Goal: Transaction & Acquisition: Purchase product/service

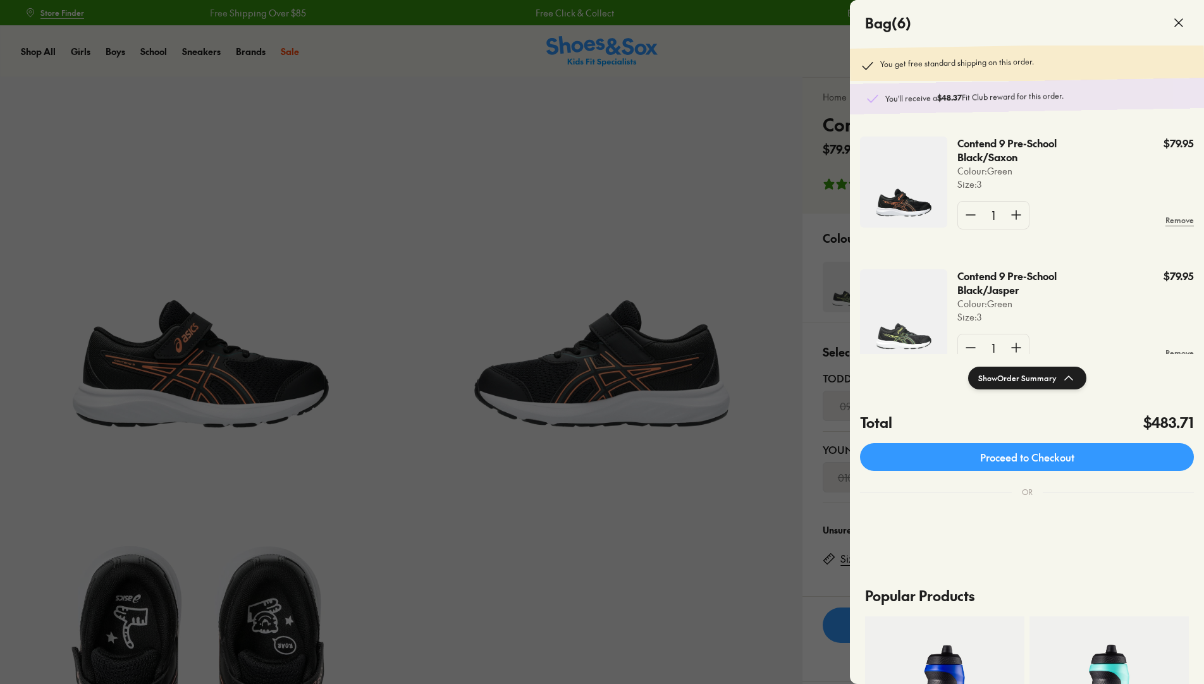
select select "*"
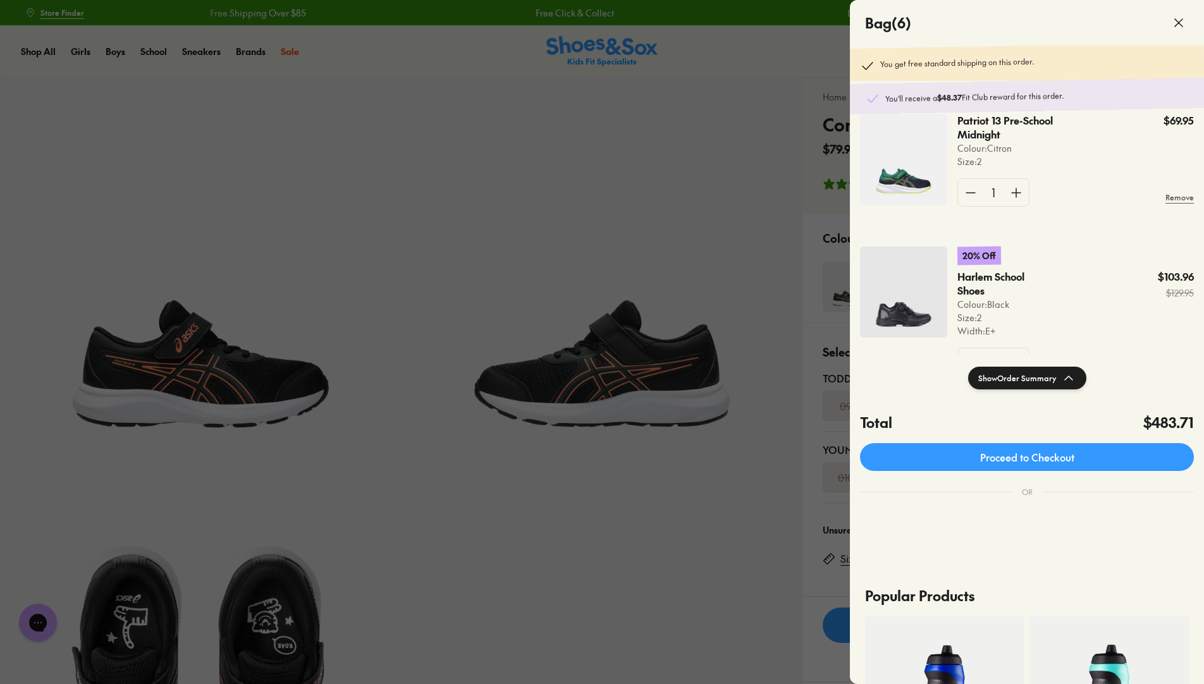
scroll to position [479, 0]
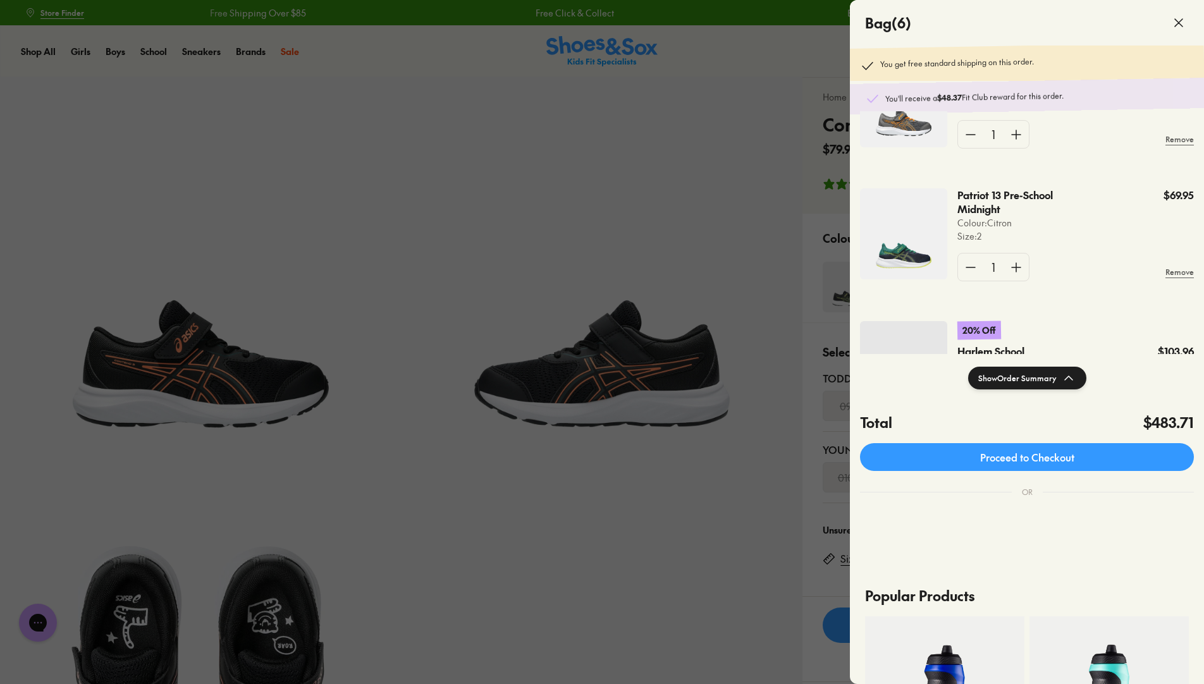
click at [902, 249] on img at bounding box center [903, 233] width 87 height 91
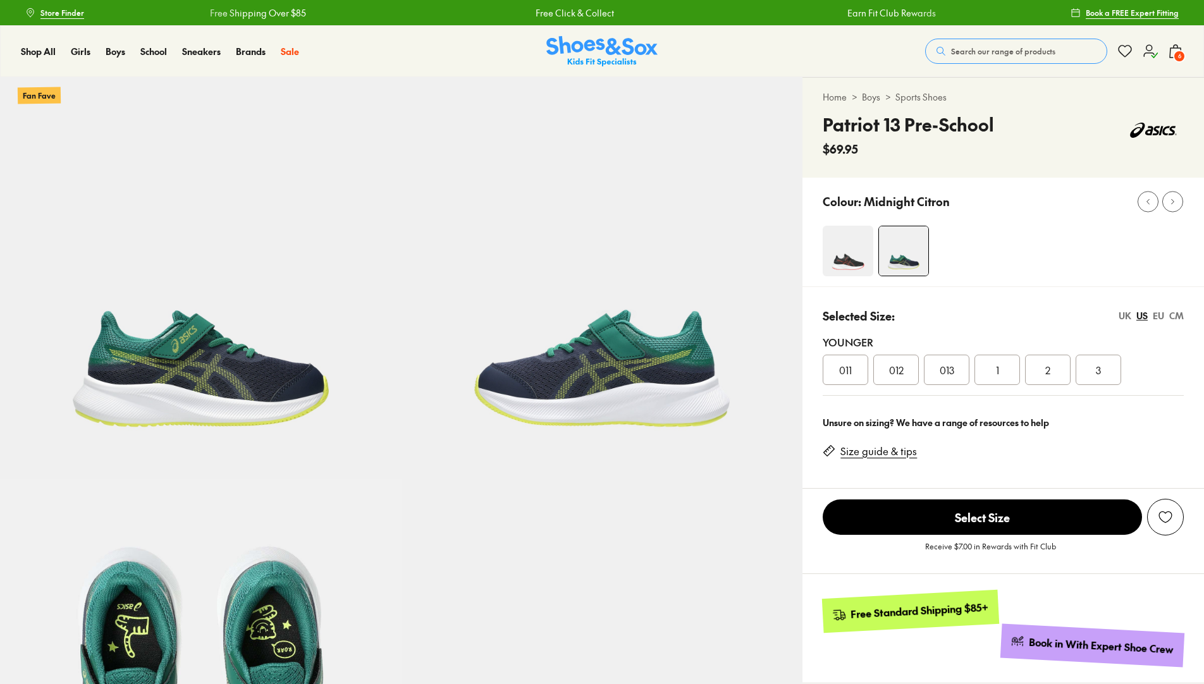
select select "*"
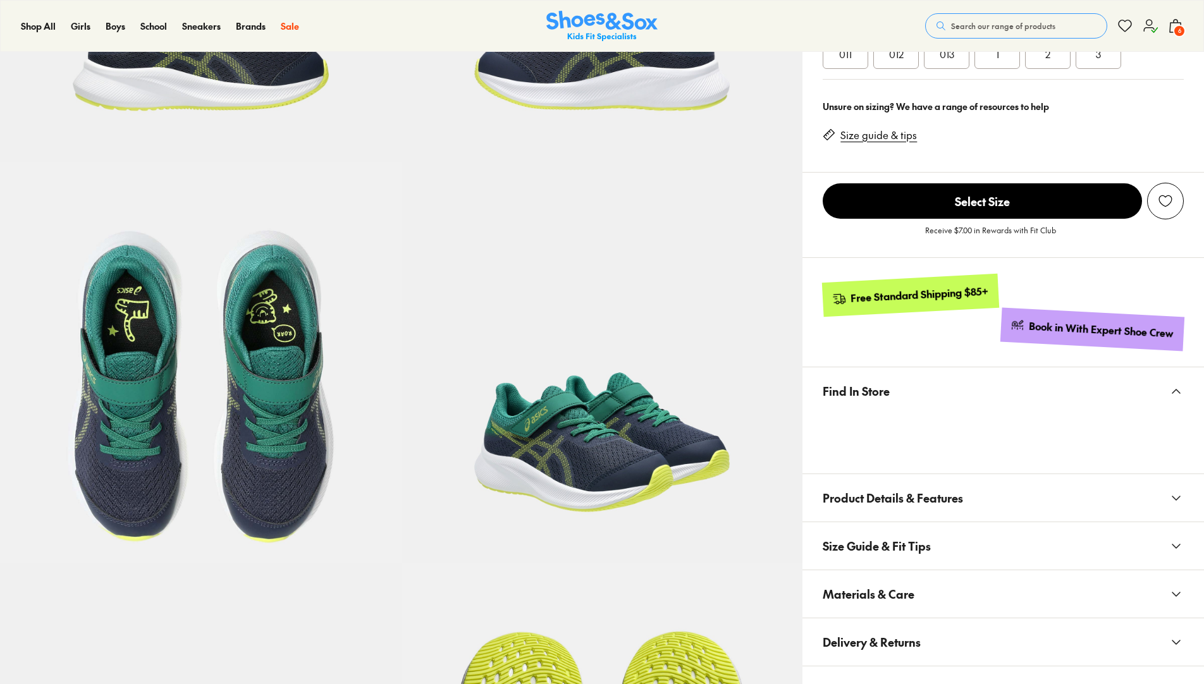
scroll to position [506, 0]
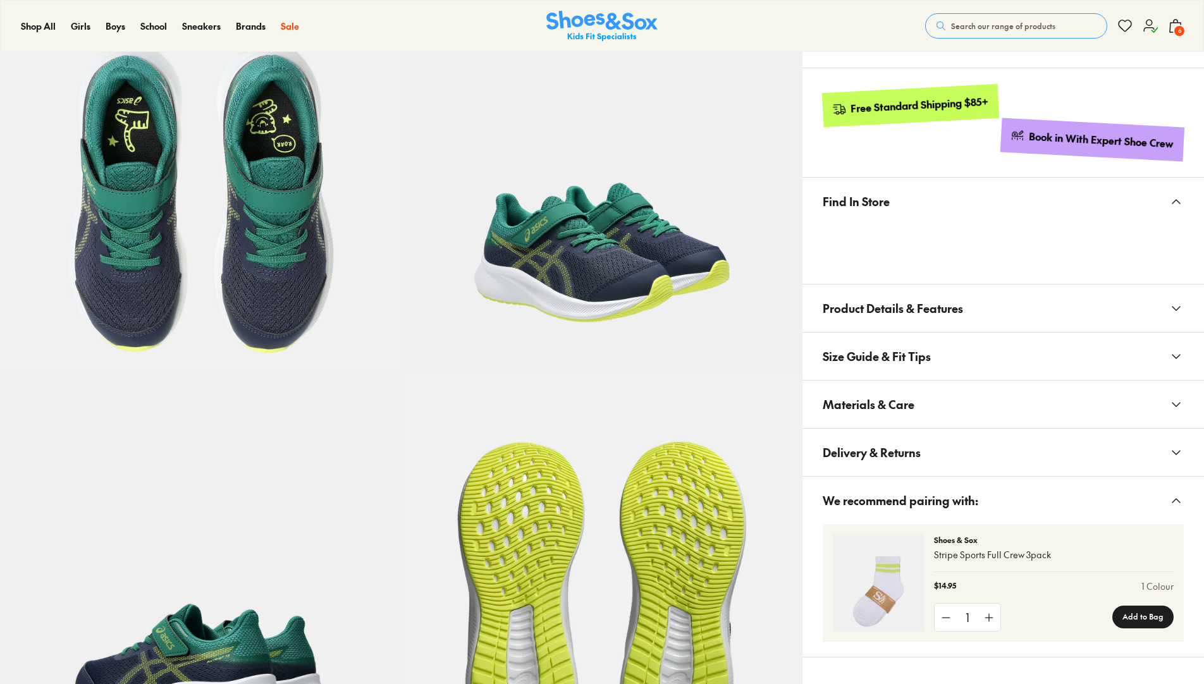
click at [1176, 27] on span "6" at bounding box center [1179, 31] width 13 height 13
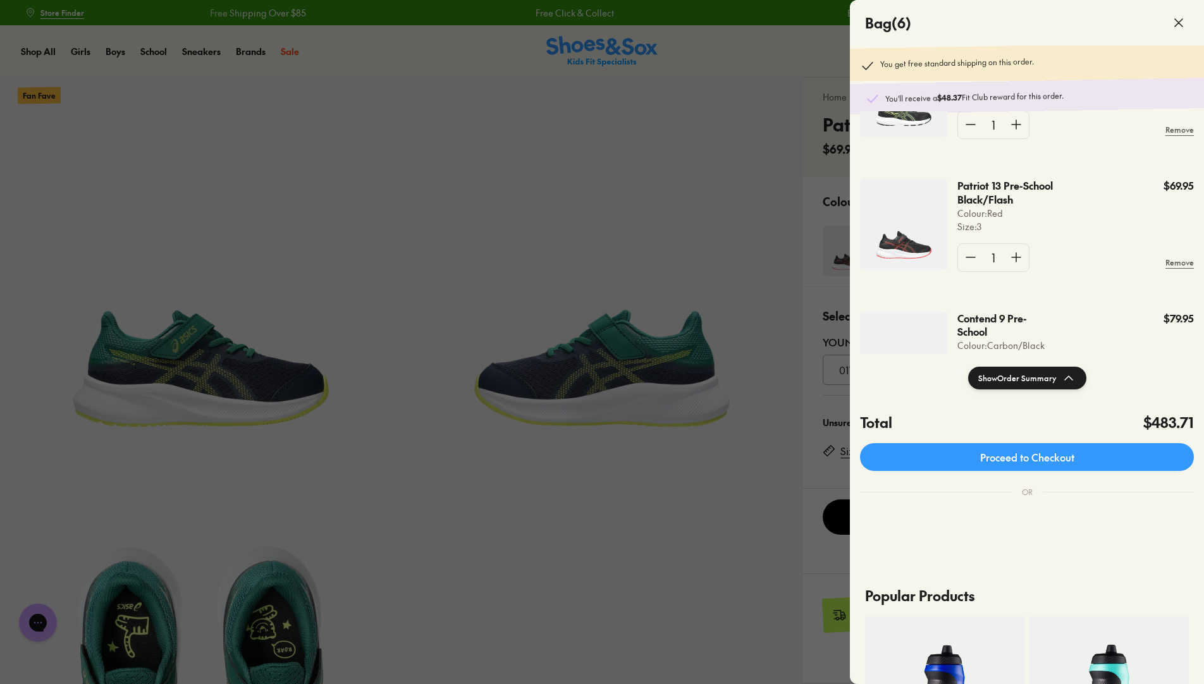
scroll to position [163, 0]
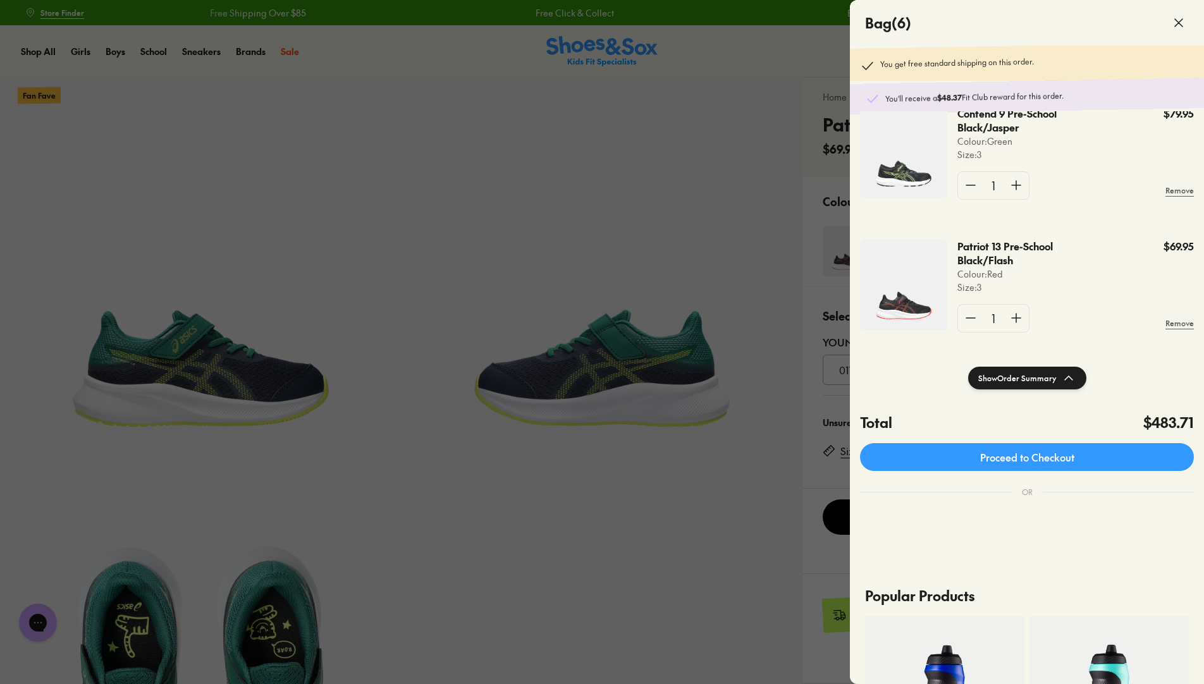
click at [908, 278] on img at bounding box center [903, 285] width 87 height 91
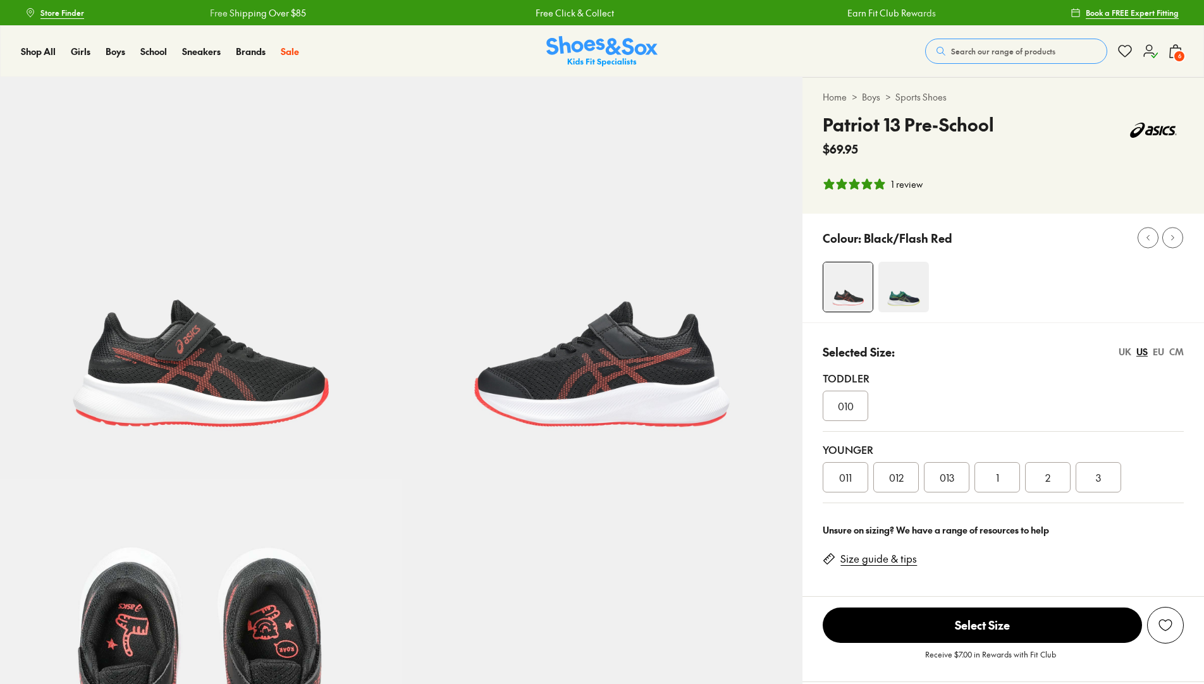
select select "*"
click at [1182, 56] on span "6" at bounding box center [1179, 56] width 13 height 13
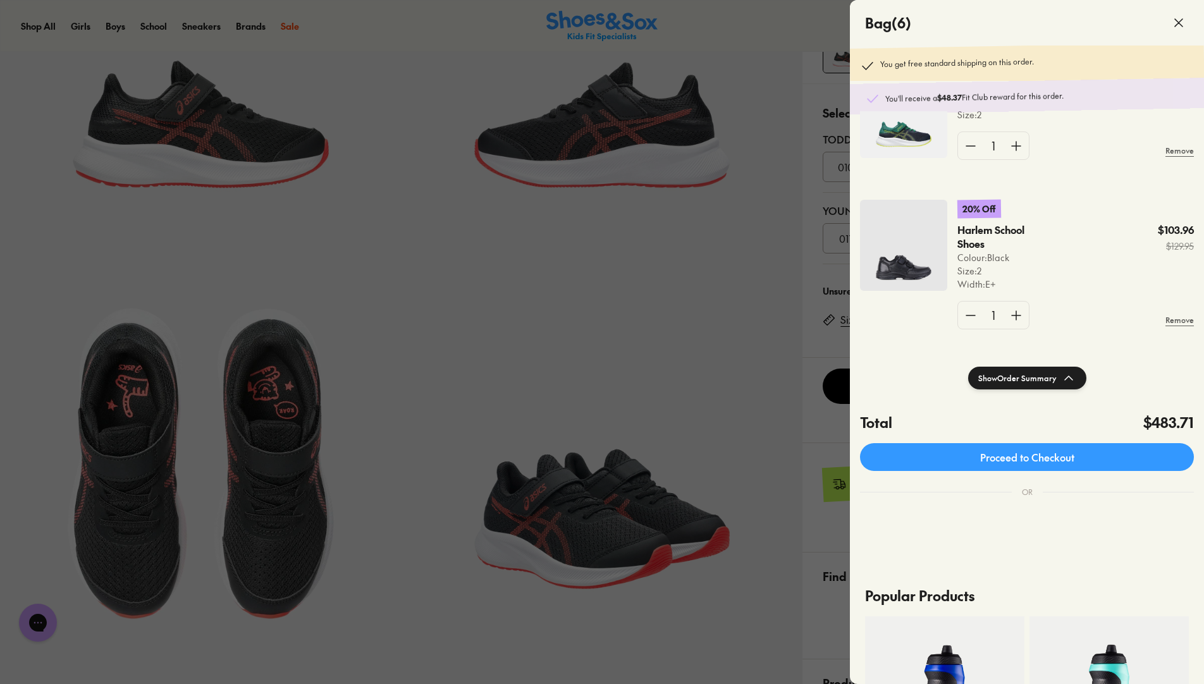
scroll to position [605, 0]
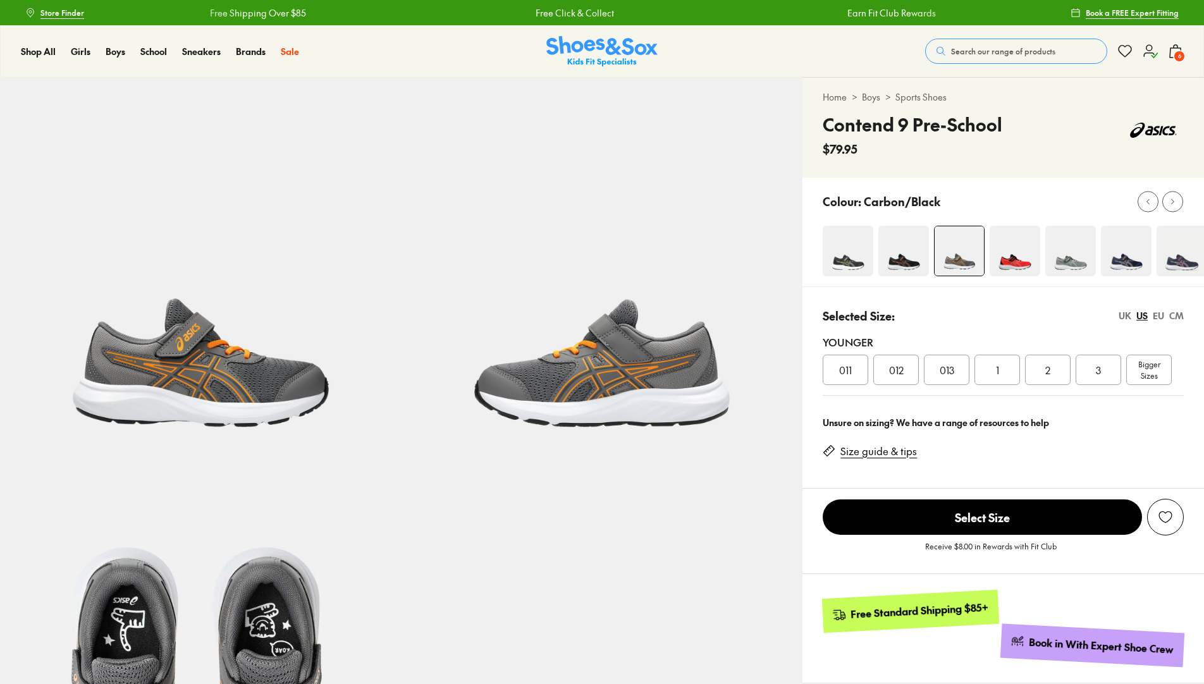
select select "*"
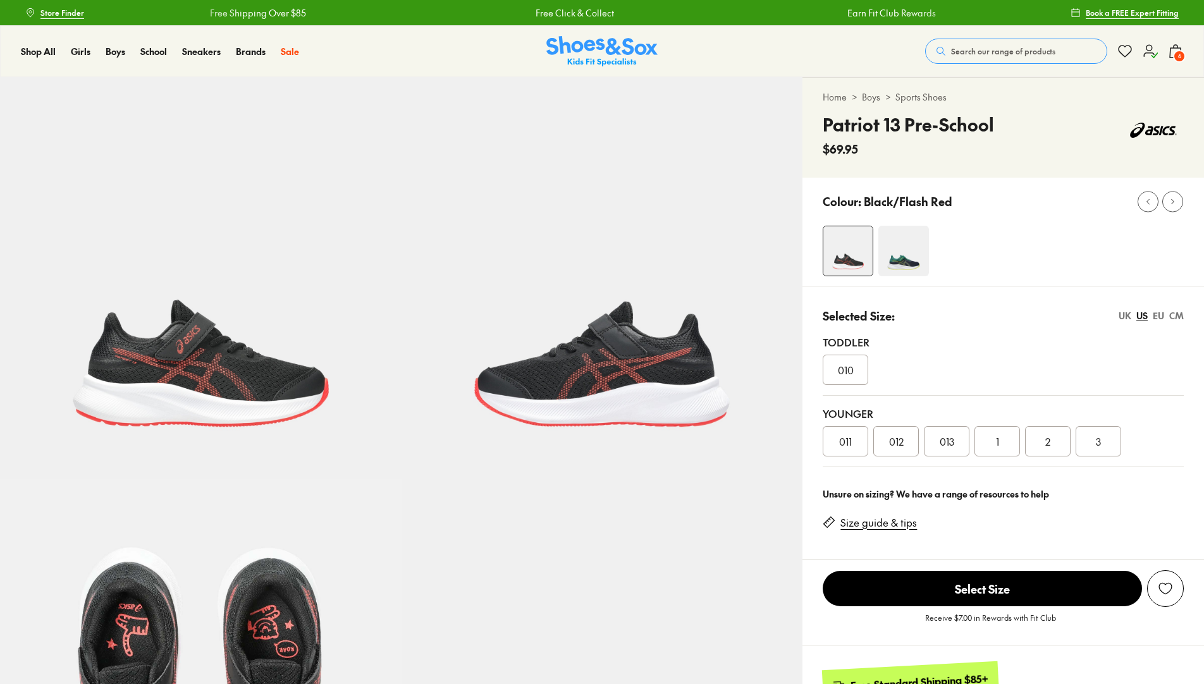
select select "*"
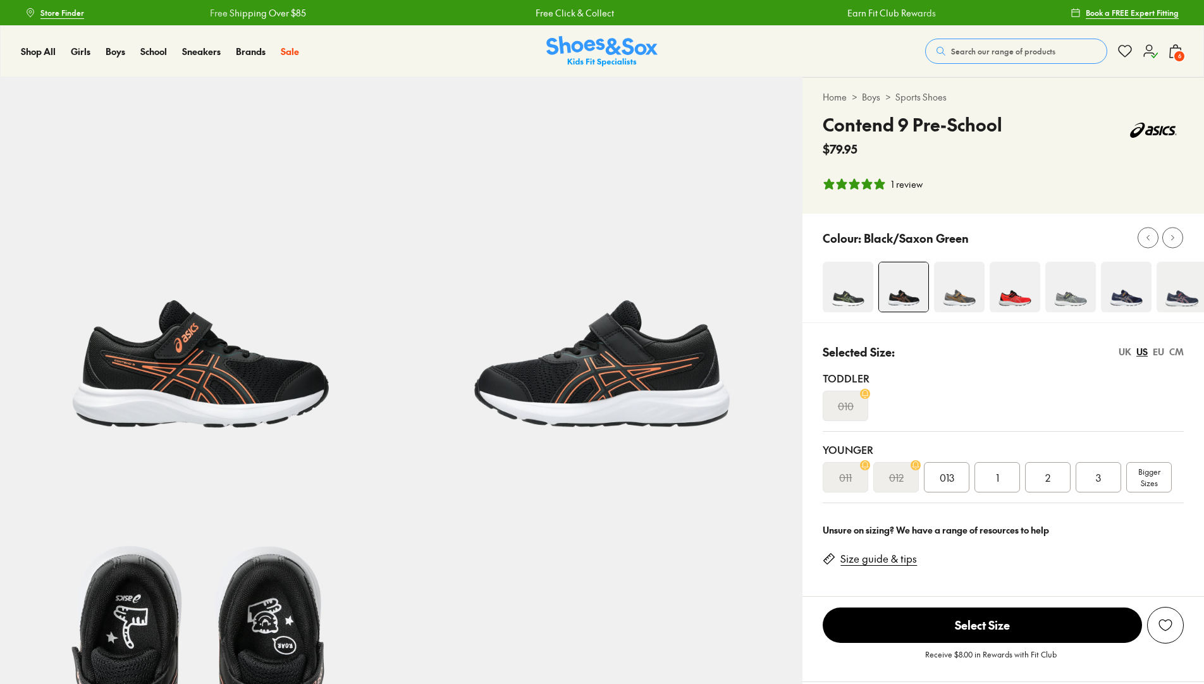
select select "*"
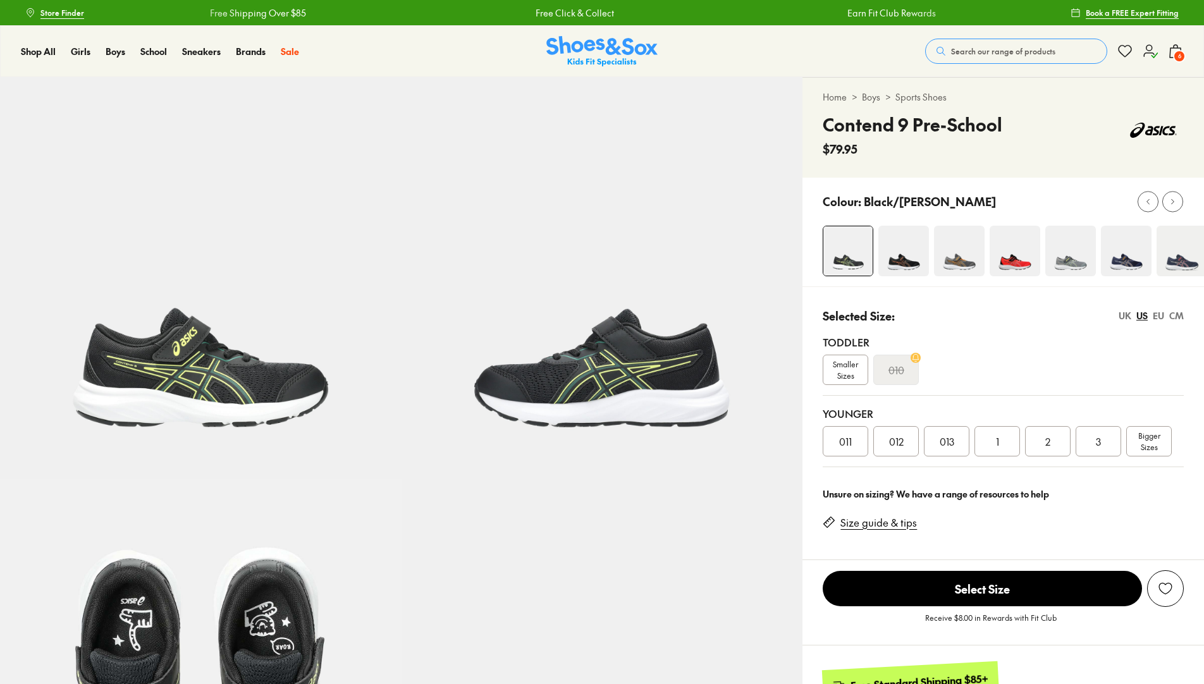
select select "*"
click at [1180, 60] on span "6" at bounding box center [1179, 56] width 13 height 13
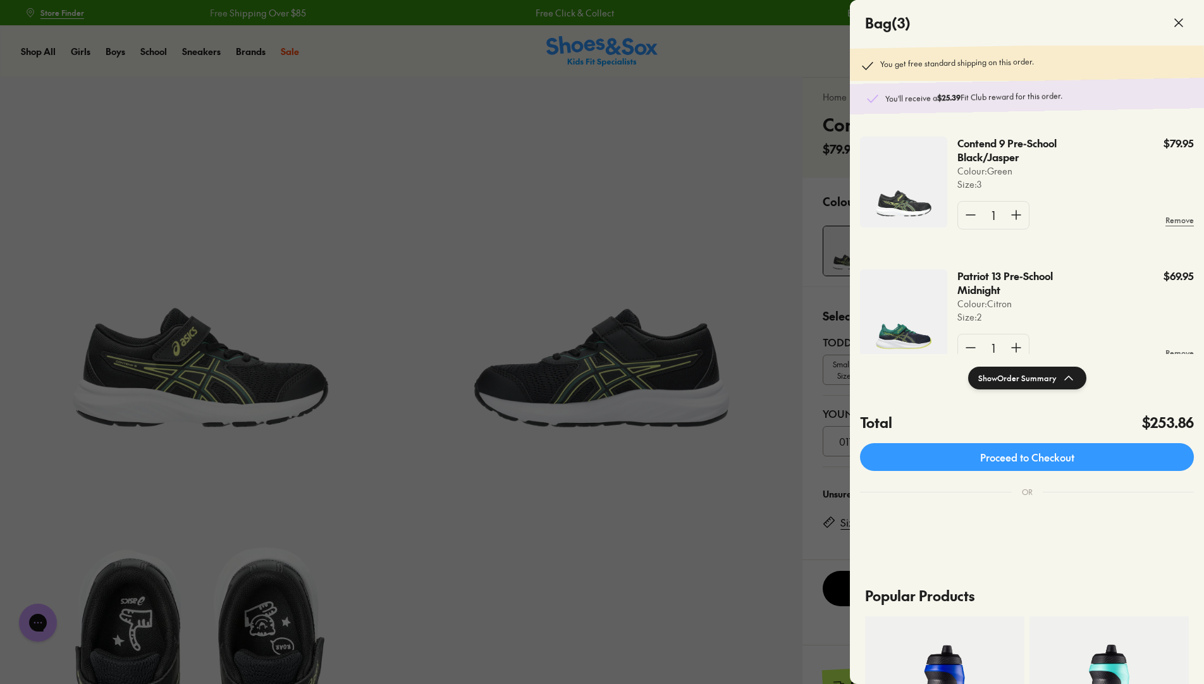
click at [915, 192] on img at bounding box center [903, 182] width 87 height 91
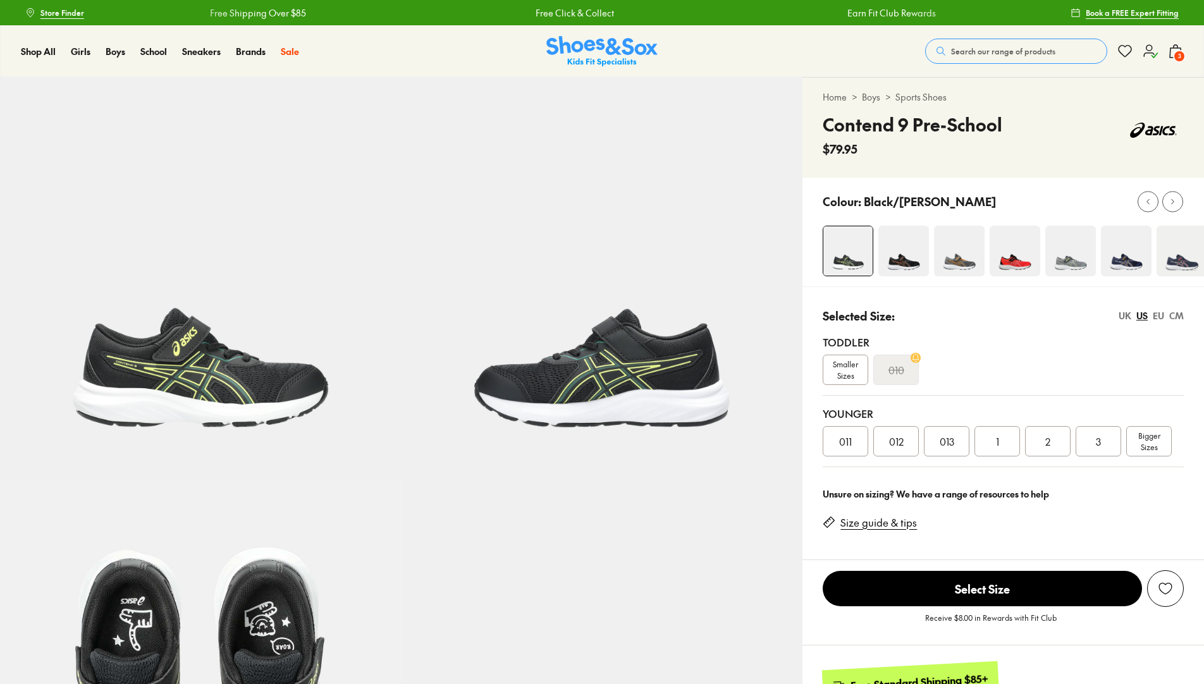
select select "*"
click at [1126, 316] on div "UK" at bounding box center [1125, 315] width 13 height 13
click at [1087, 440] on div "2" at bounding box center [1099, 441] width 46 height 30
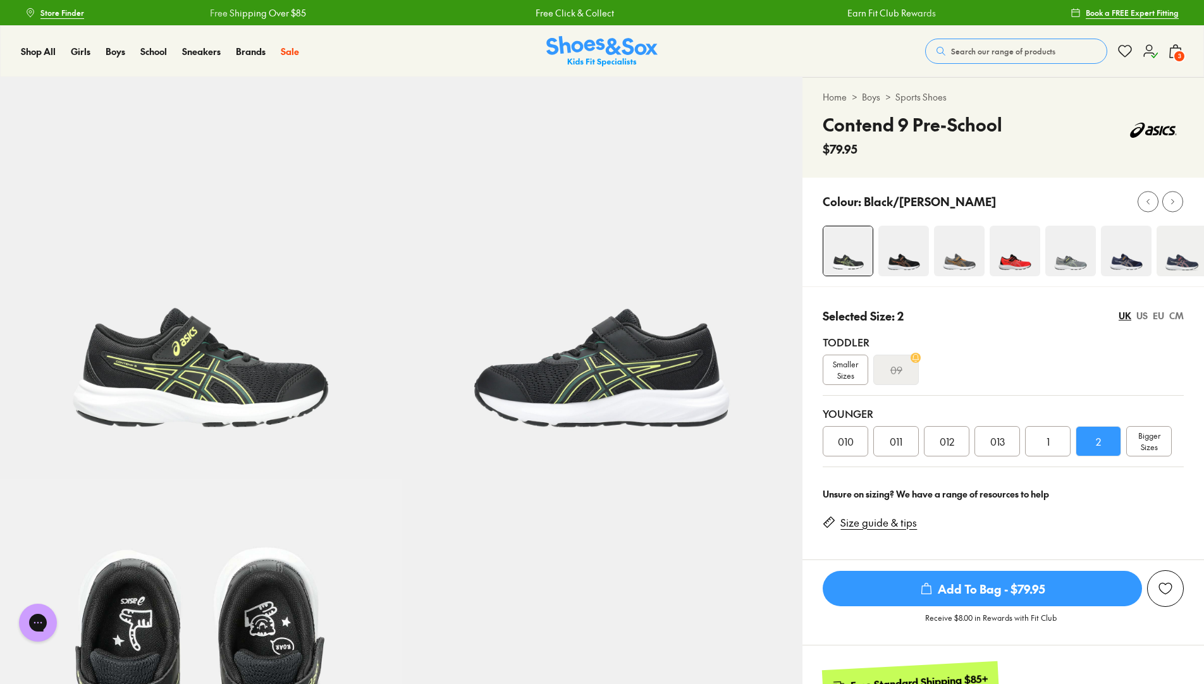
click at [932, 588] on icon "submit" at bounding box center [926, 589] width 13 height 13
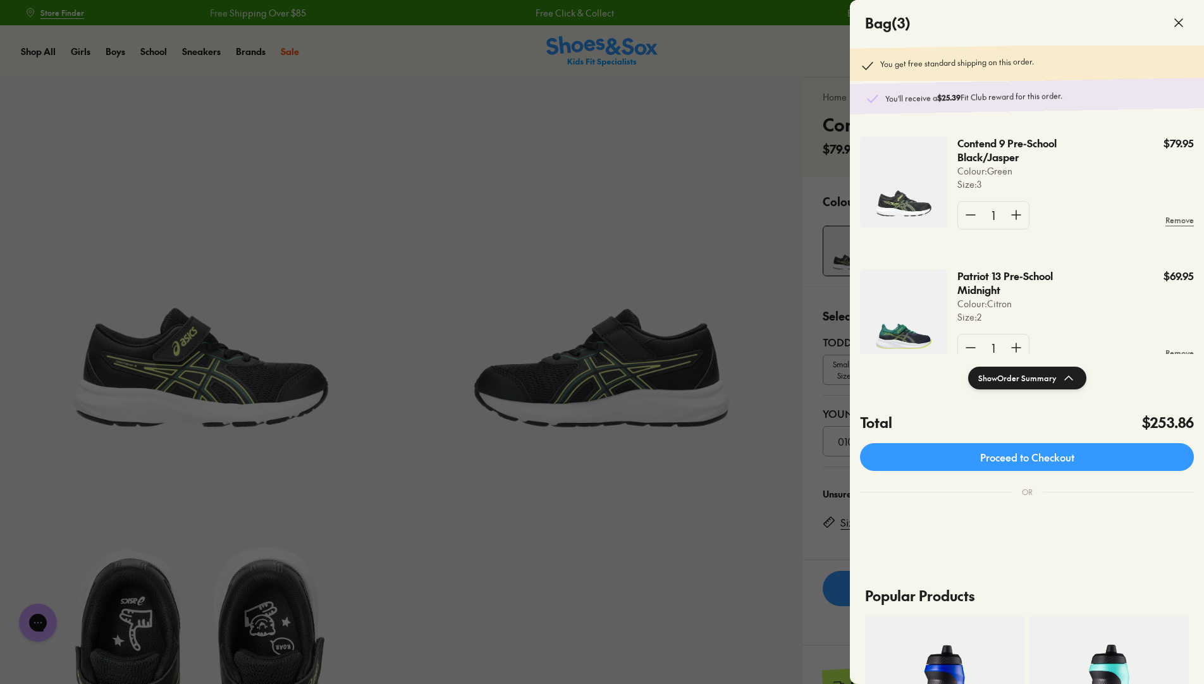
click at [744, 232] on div at bounding box center [602, 342] width 1204 height 684
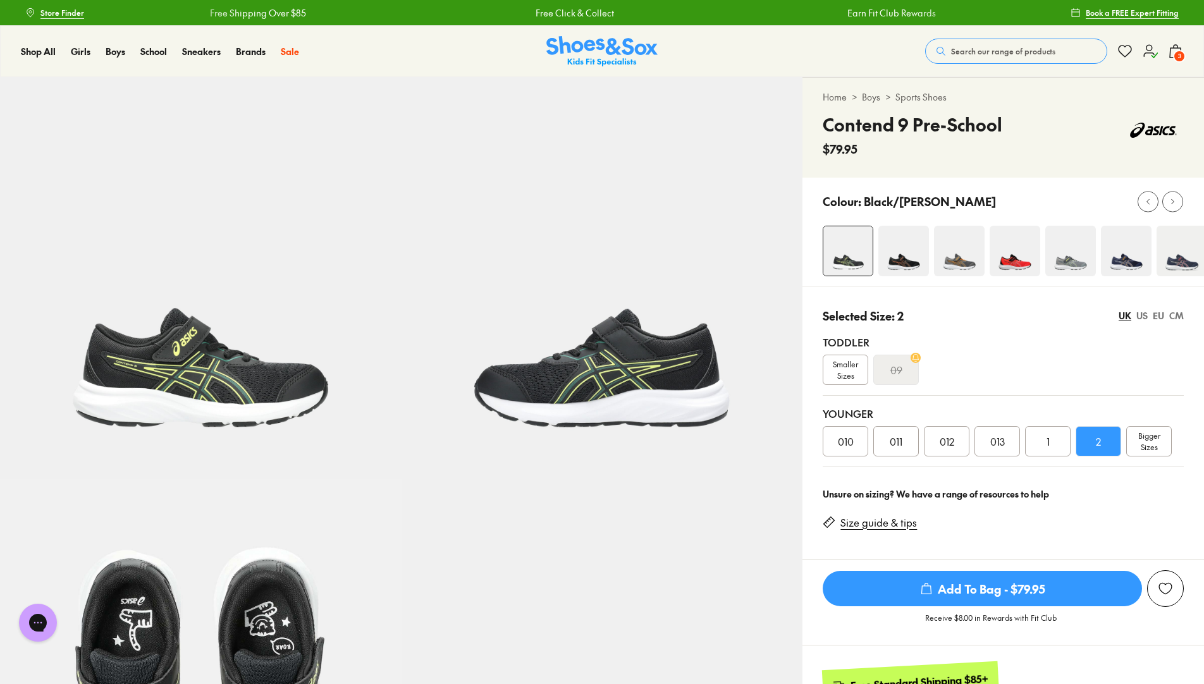
click at [1143, 316] on div "US" at bounding box center [1142, 315] width 11 height 13
click at [1049, 436] on span "2" at bounding box center [1047, 441] width 5 height 15
click at [997, 586] on span "Add To Bag - $79.95" at bounding box center [982, 588] width 319 height 35
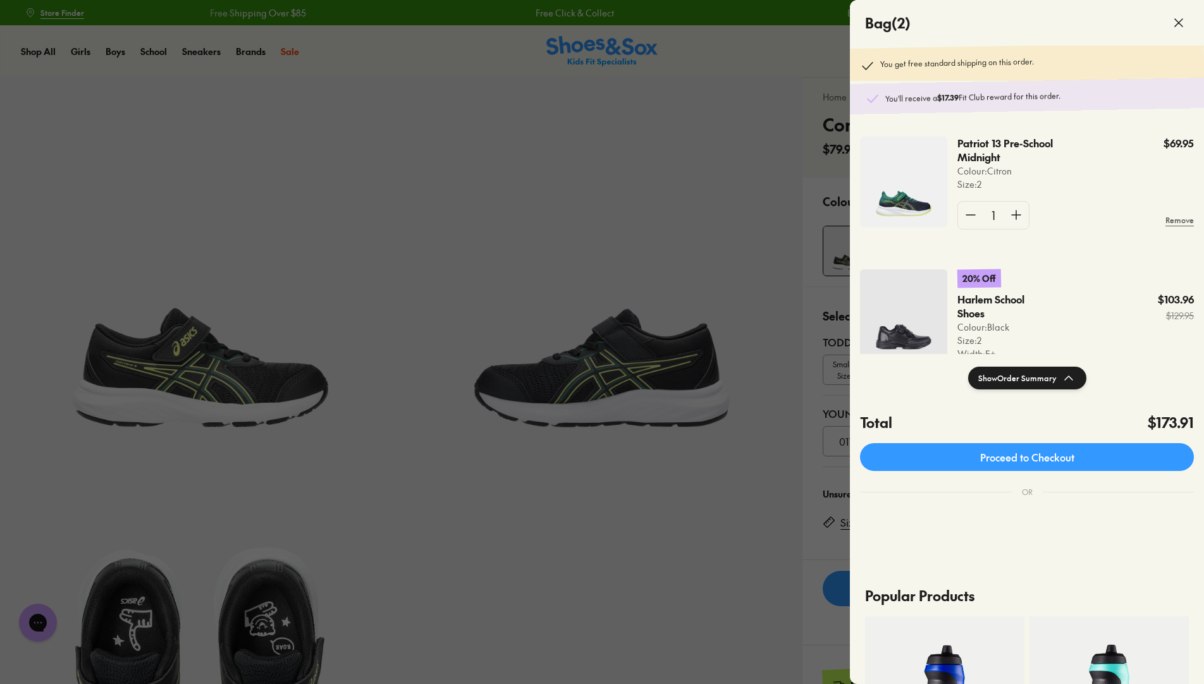
click at [541, 244] on div at bounding box center [602, 342] width 1204 height 684
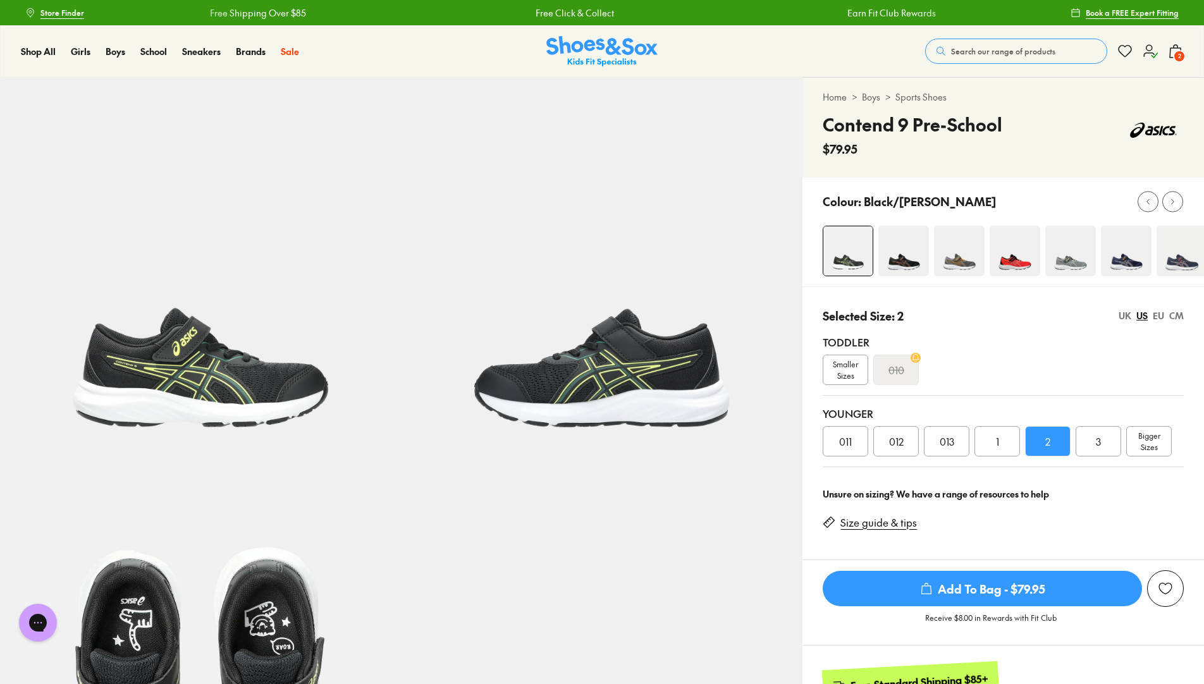
click at [1145, 315] on div "US" at bounding box center [1142, 315] width 11 height 13
click at [1042, 441] on div "2" at bounding box center [1048, 441] width 46 height 30
click at [957, 591] on span "Add To Bag - $79.95" at bounding box center [982, 588] width 319 height 35
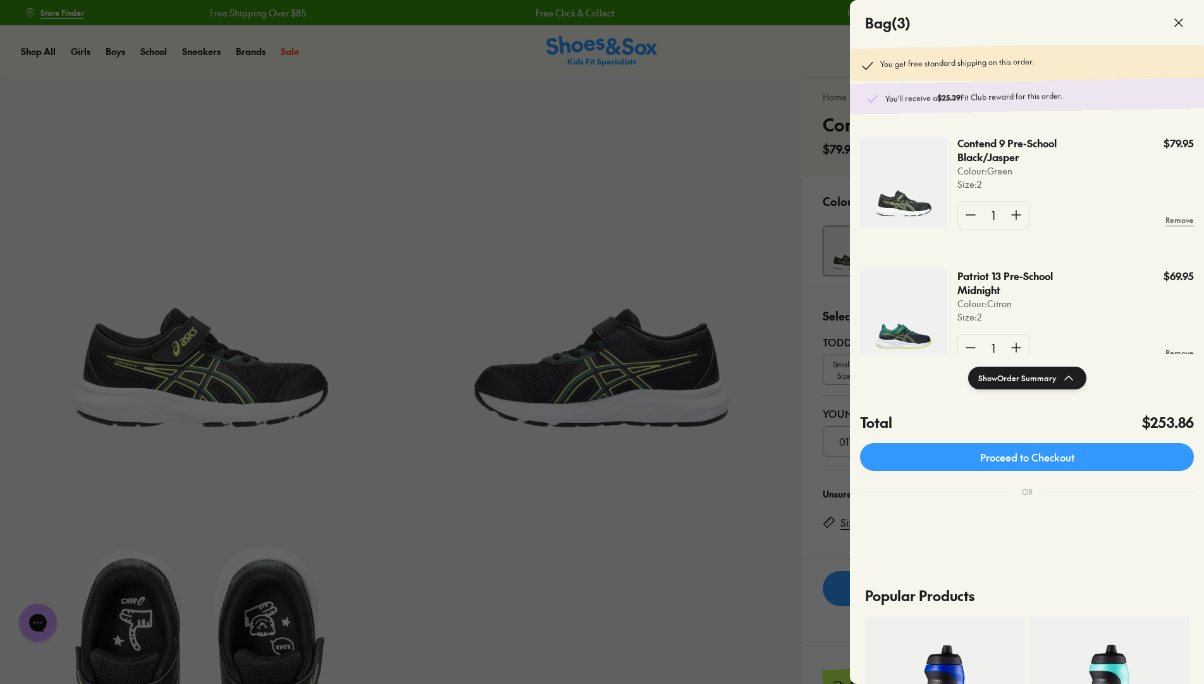
click at [899, 336] on img at bounding box center [903, 314] width 87 height 91
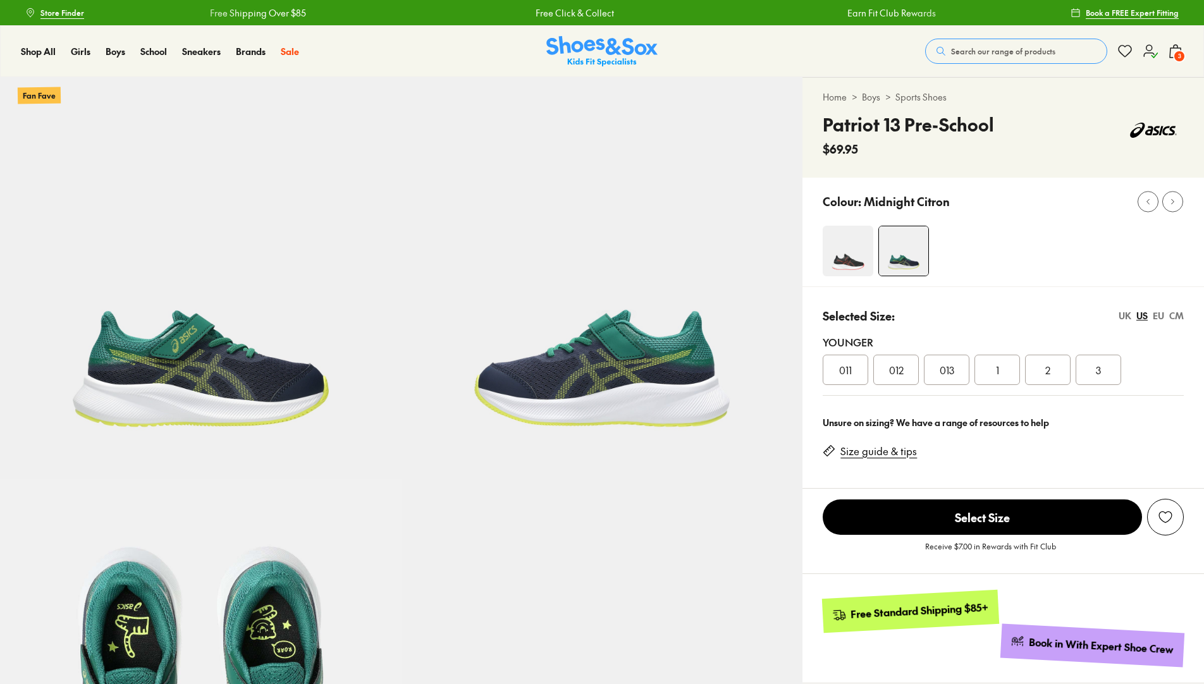
select select "*"
click at [1146, 315] on div "US" at bounding box center [1142, 315] width 11 height 13
click at [1007, 369] on div "1" at bounding box center [998, 370] width 46 height 30
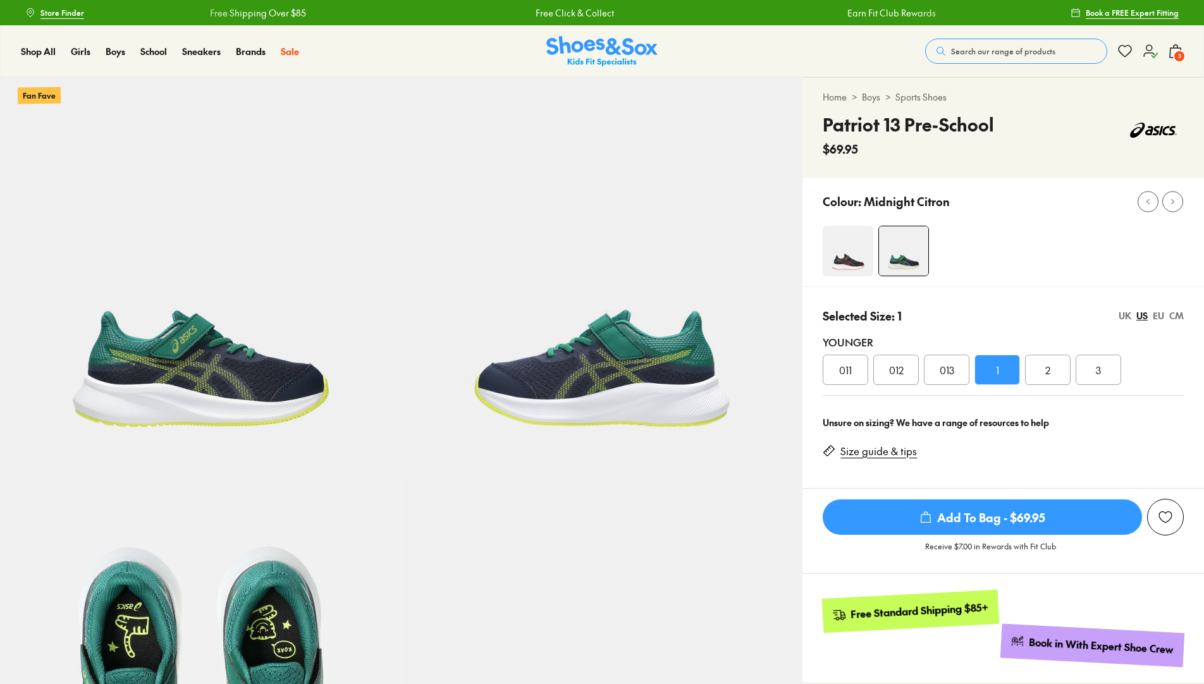
click at [951, 510] on span "Add To Bag - $69.95" at bounding box center [982, 517] width 319 height 35
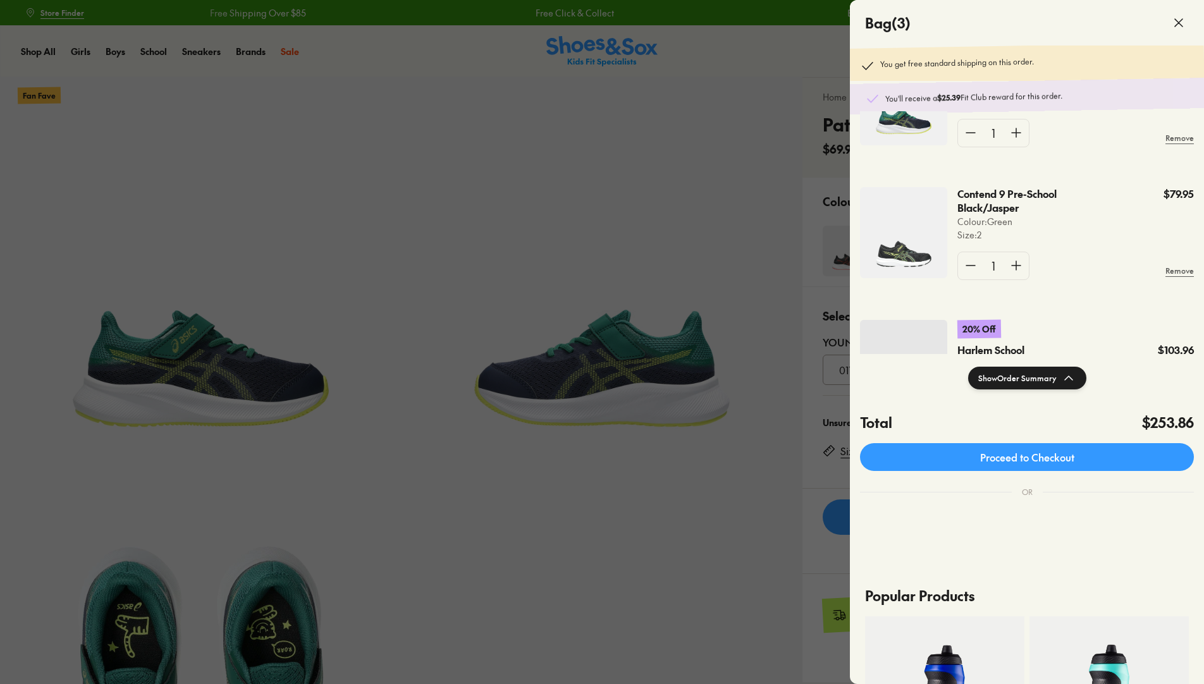
scroll to position [190, 0]
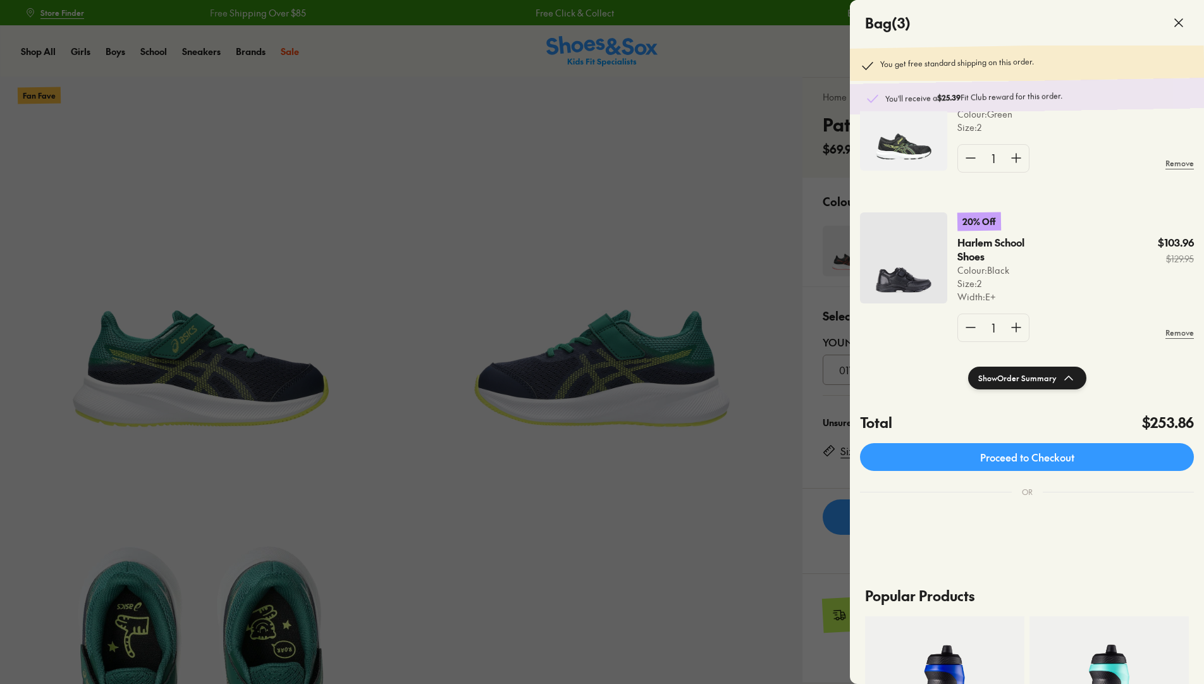
click at [913, 253] on img at bounding box center [903, 258] width 87 height 91
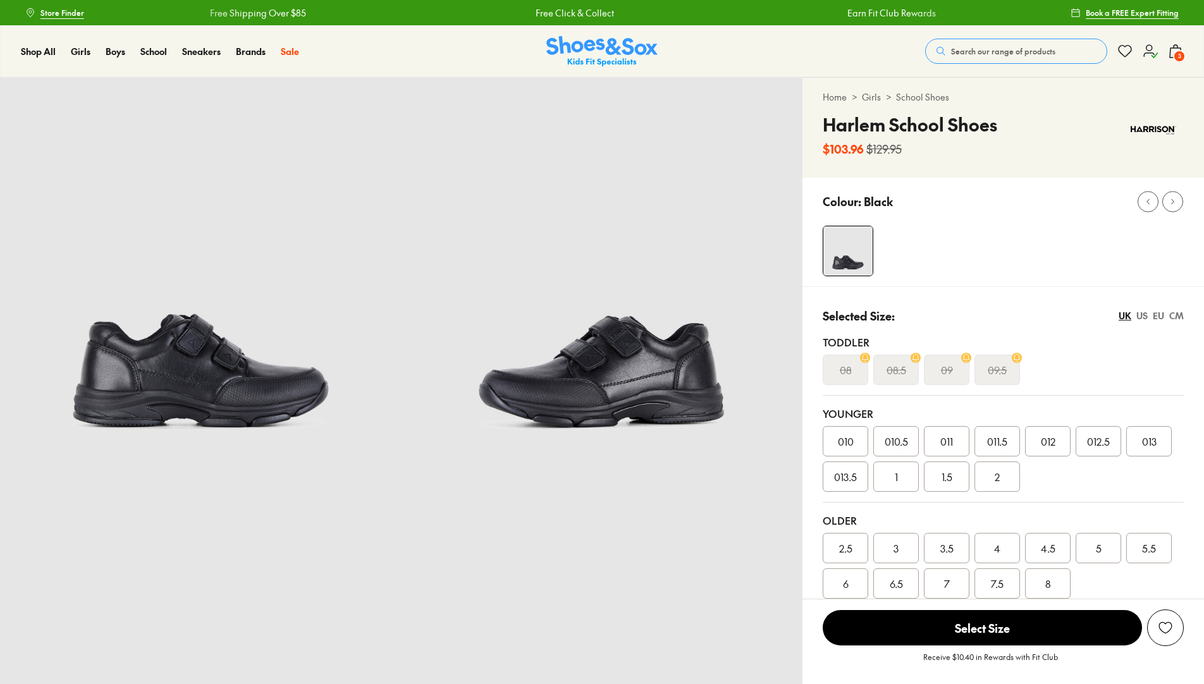
select select "*"
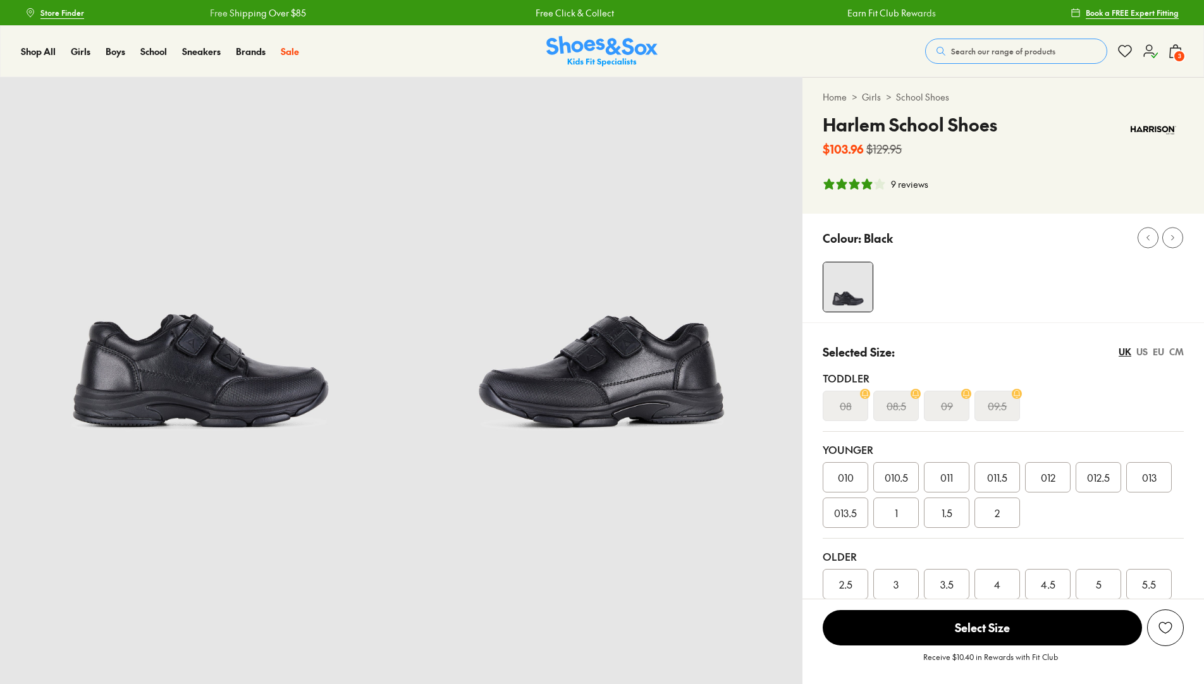
click at [1143, 353] on div "US" at bounding box center [1142, 351] width 11 height 13
click at [940, 522] on div "2" at bounding box center [947, 513] width 46 height 30
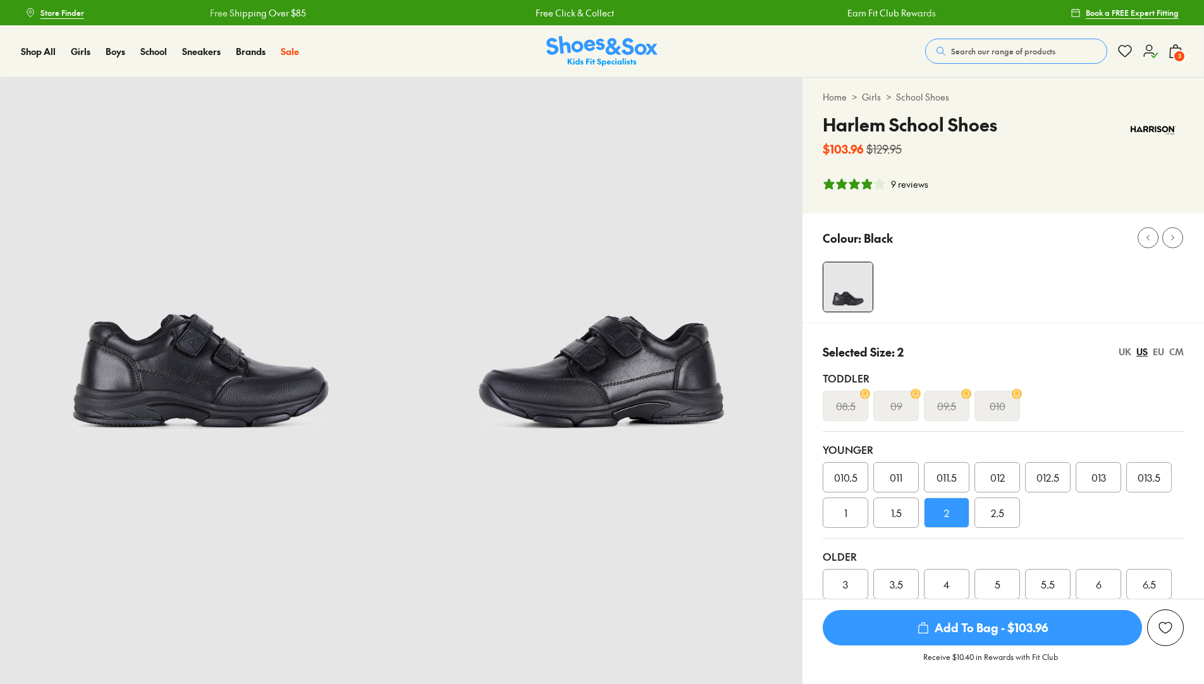
click at [994, 624] on span "Add To Bag - $103.96" at bounding box center [982, 627] width 319 height 35
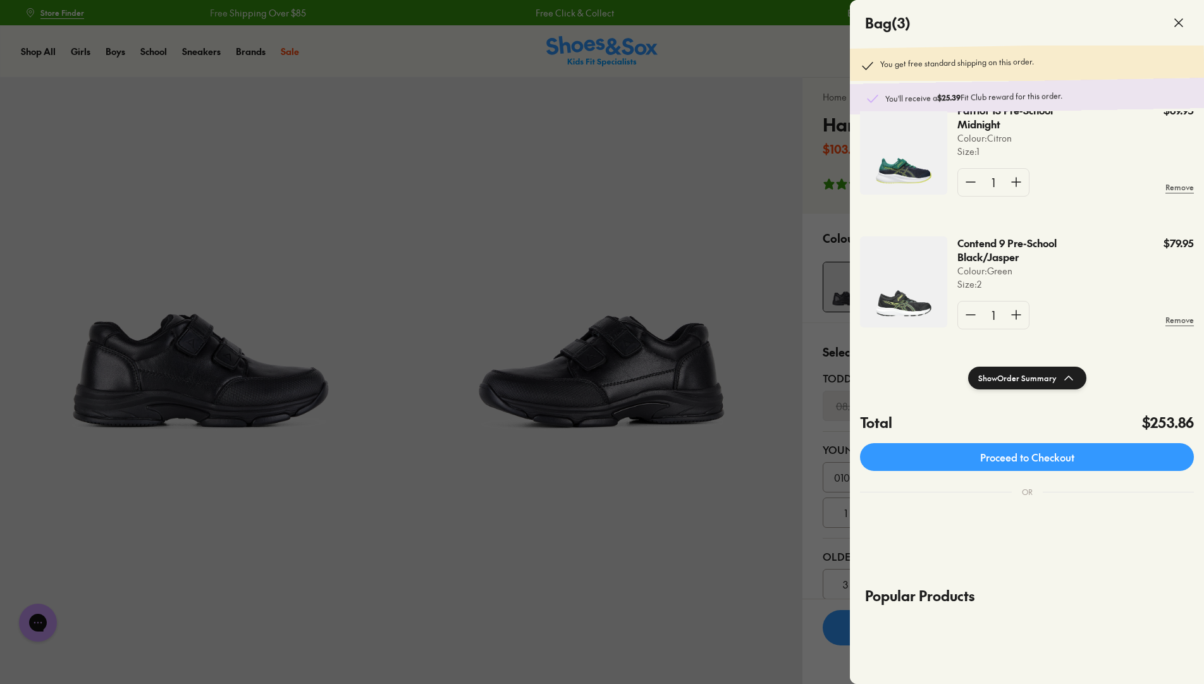
scroll to position [207, 0]
click at [1175, 25] on icon at bounding box center [1178, 22] width 15 height 15
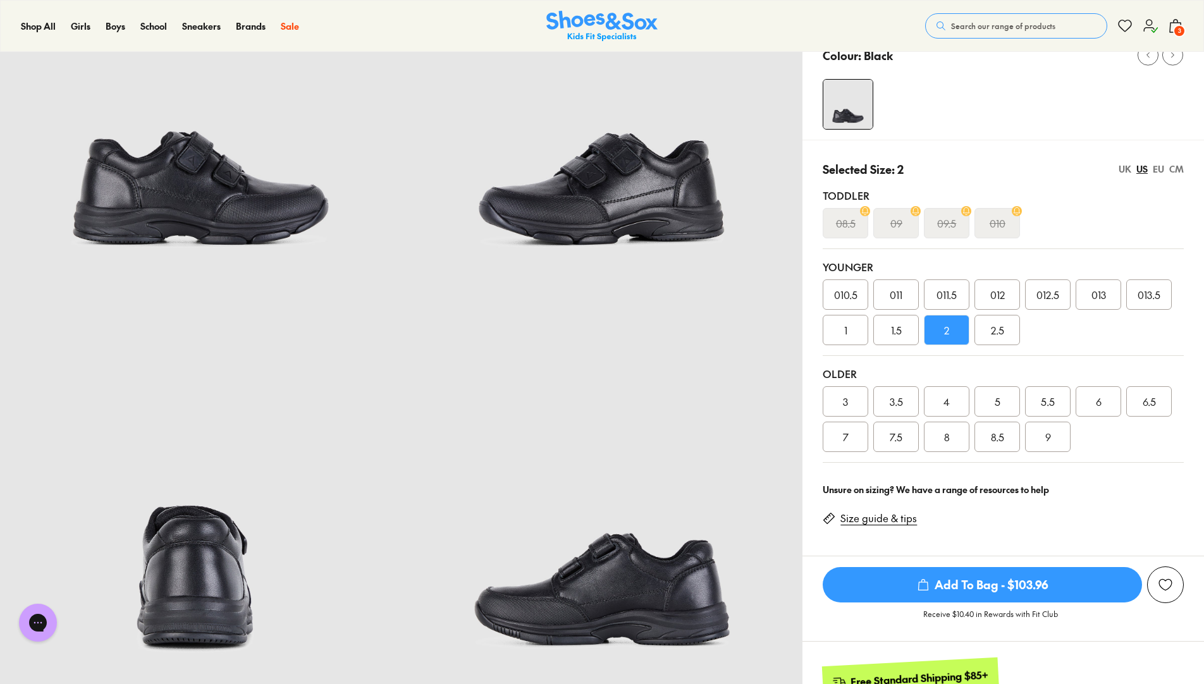
scroll to position [190, 0]
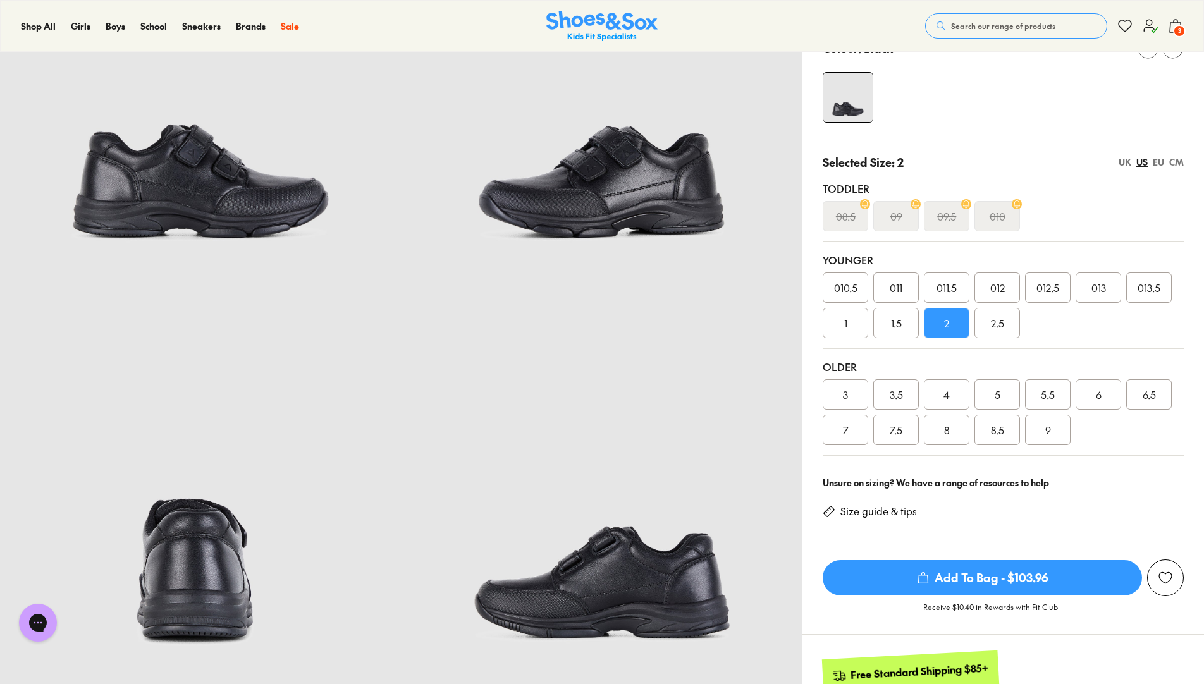
click at [1174, 23] on icon at bounding box center [1175, 25] width 15 height 15
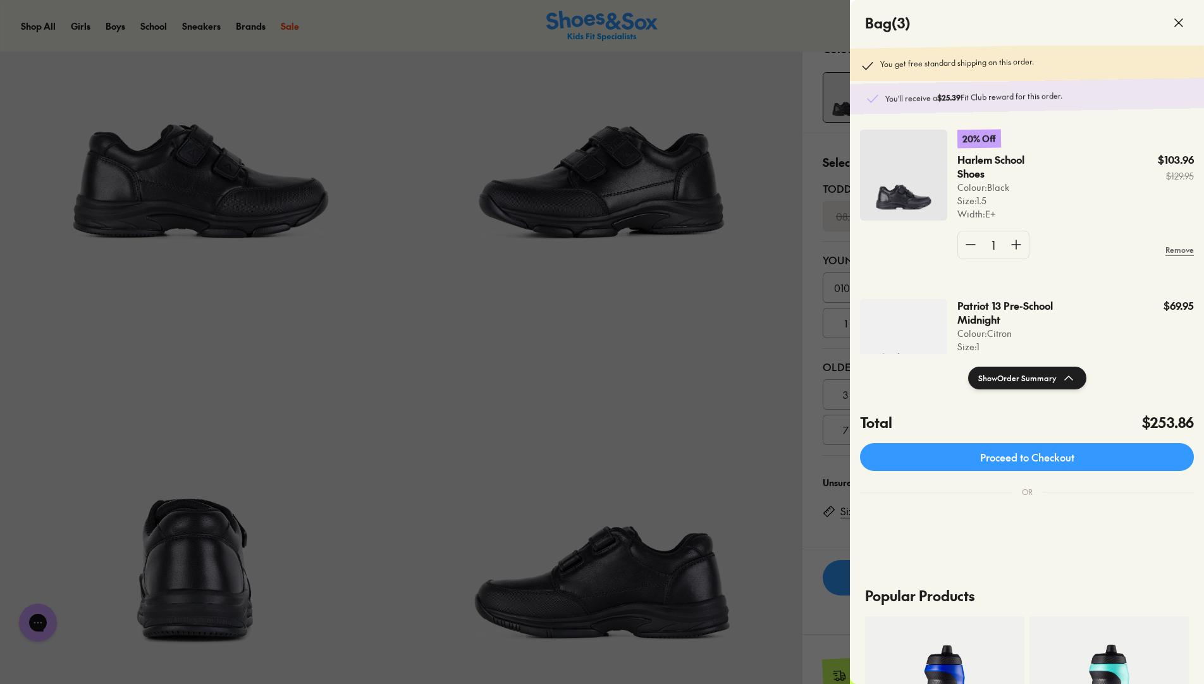
scroll to position [0, 0]
click at [902, 182] on img at bounding box center [903, 182] width 87 height 91
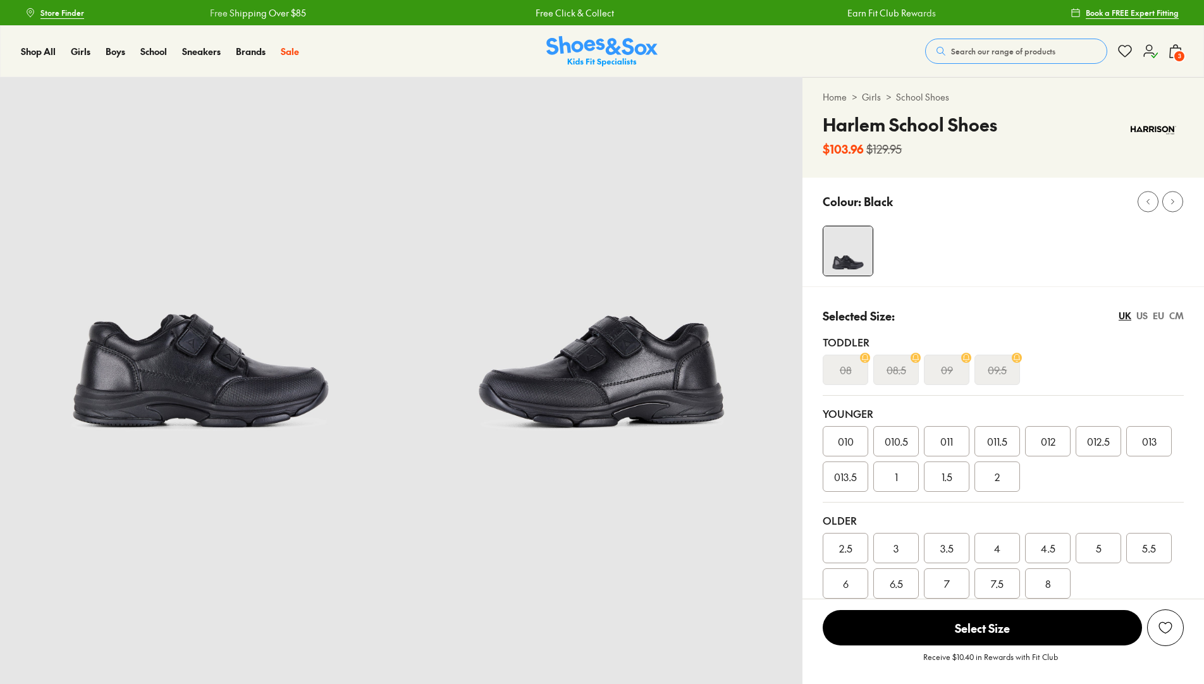
select select "*"
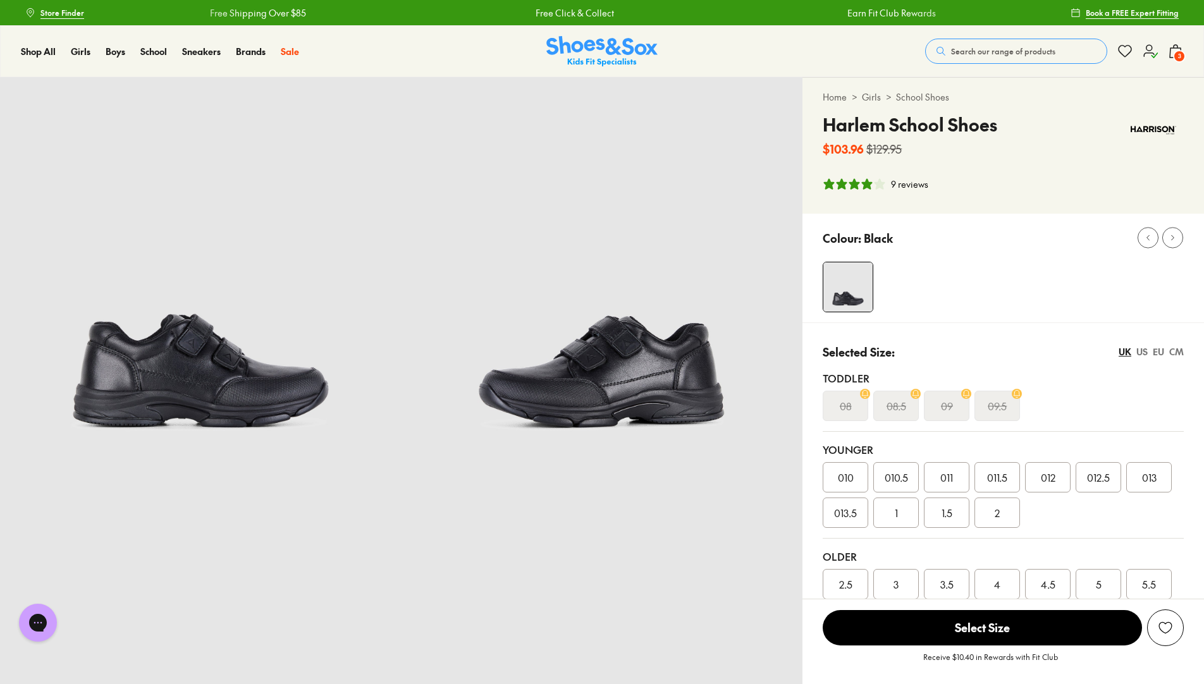
click at [1143, 353] on div "US" at bounding box center [1142, 351] width 11 height 13
click at [934, 508] on div "2" at bounding box center [947, 513] width 46 height 30
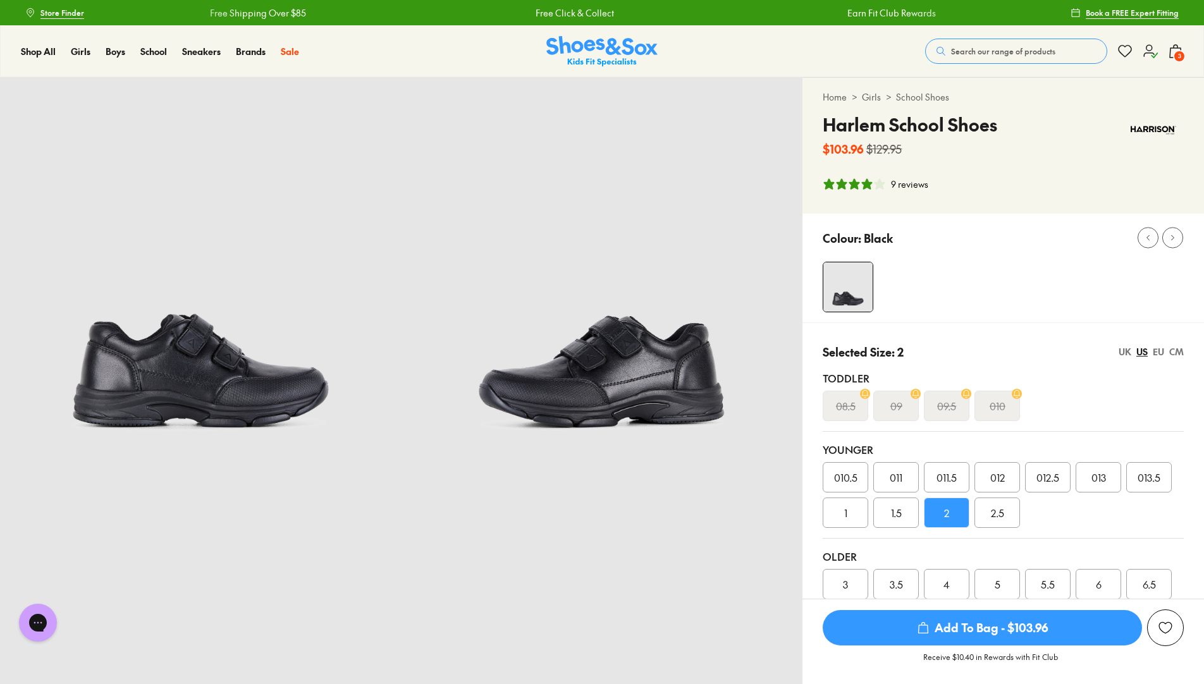
click at [1002, 625] on span "Add To Bag - $103.96" at bounding box center [982, 627] width 319 height 35
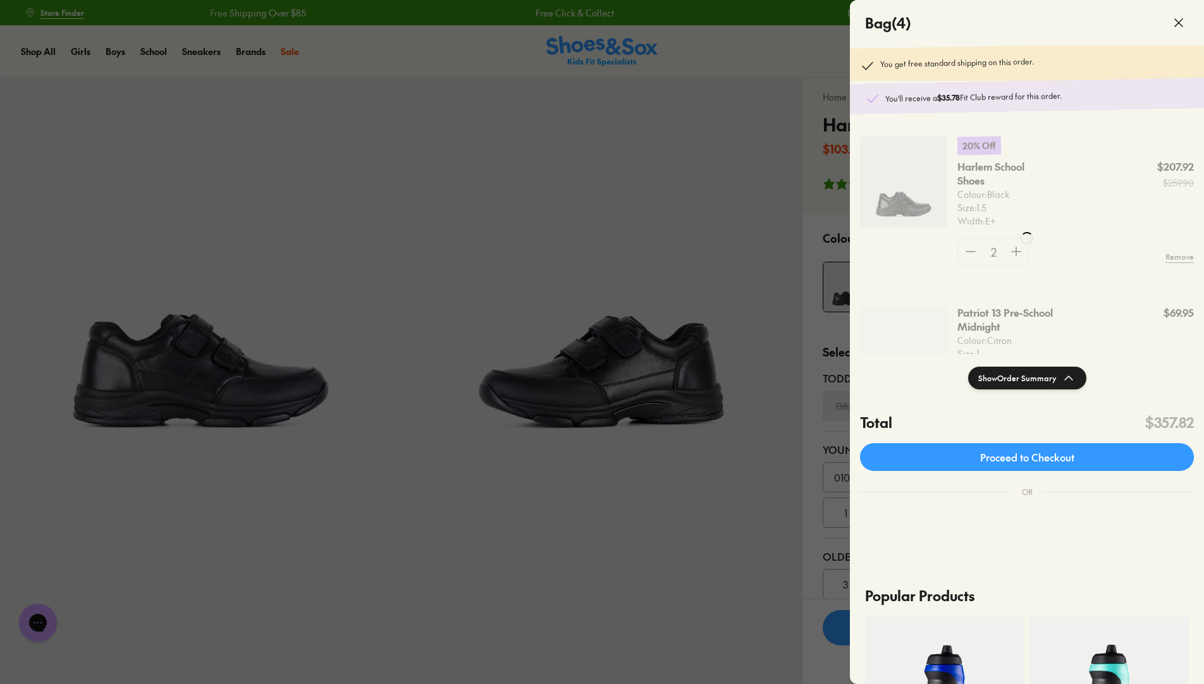
click at [756, 257] on div at bounding box center [602, 342] width 1204 height 684
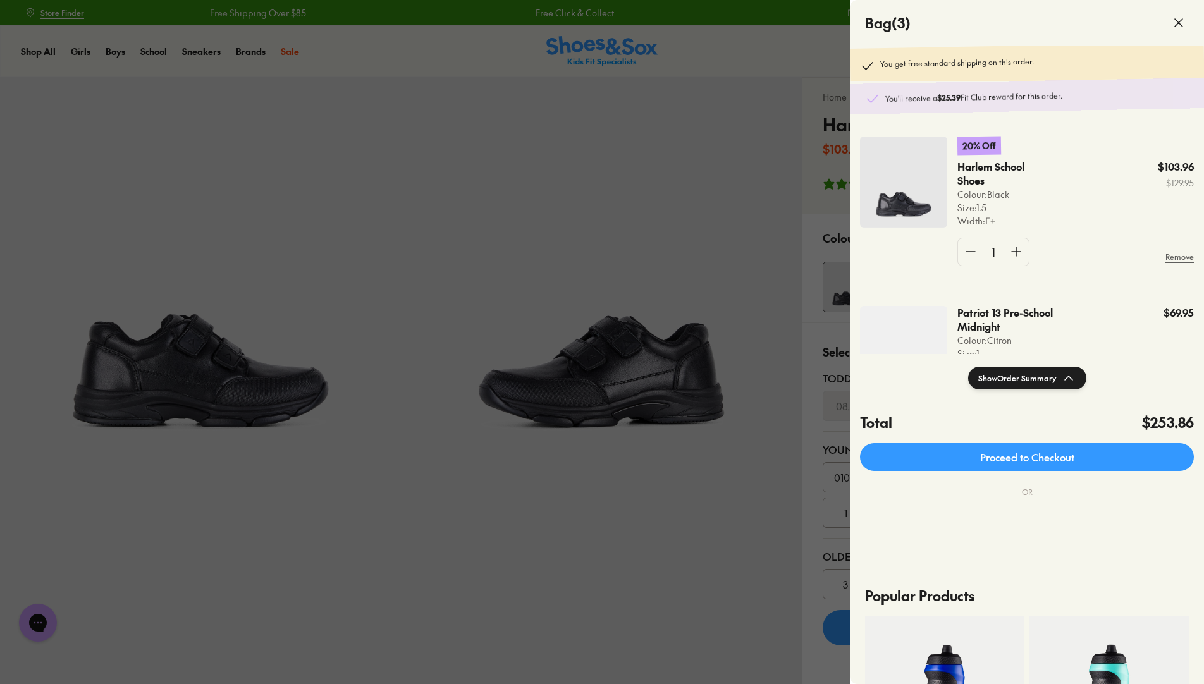
click at [1180, 25] on icon at bounding box center [1178, 22] width 15 height 15
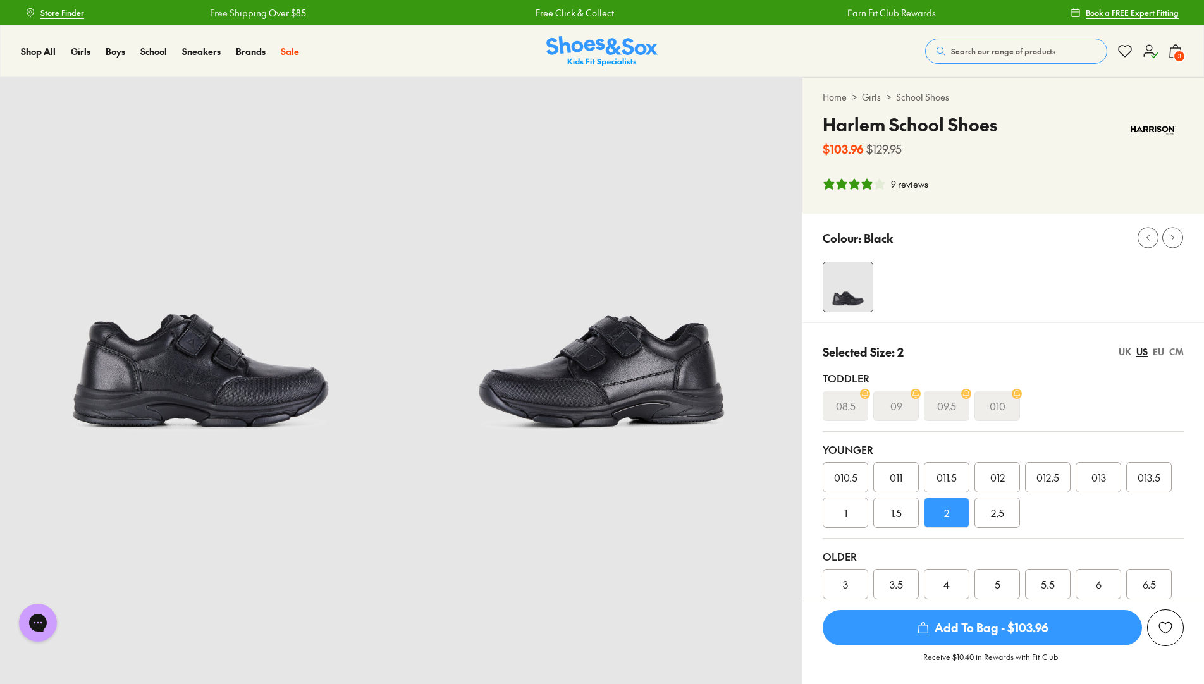
click at [904, 179] on div "9 reviews" at bounding box center [909, 184] width 37 height 13
click at [1175, 52] on span "3" at bounding box center [1179, 56] width 13 height 13
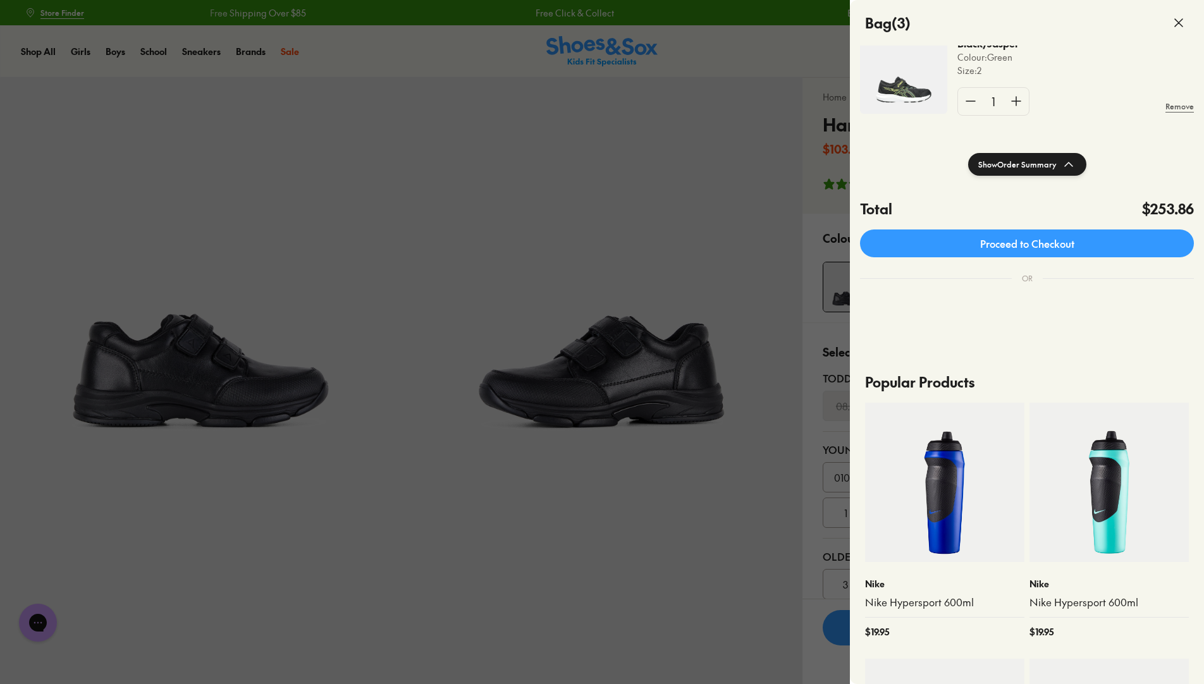
scroll to position [253, 0]
